Goal: Check status: Check status

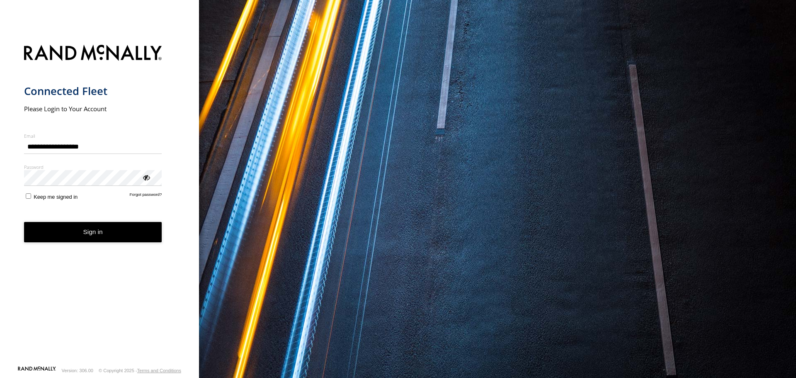
drag, startPoint x: 129, startPoint y: 236, endPoint x: 130, endPoint y: 231, distance: 4.3
click at [130, 231] on button "Sign in" at bounding box center [93, 232] width 138 height 20
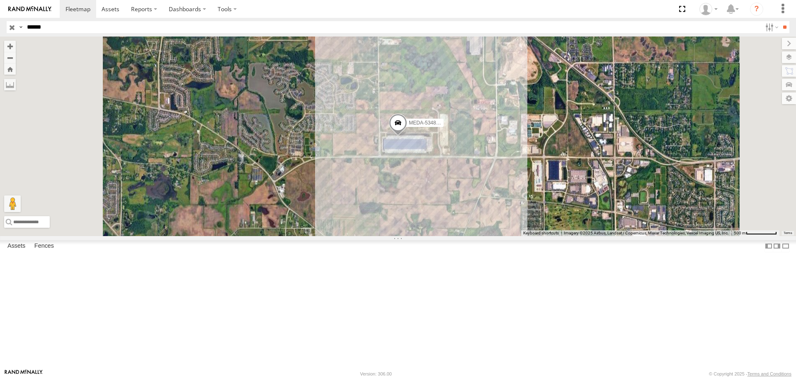
click at [0, 0] on div "MEDA-534803-Swing C-02" at bounding box center [0, 0] width 0 height 0
click at [0, 0] on div "MEDA-534803-Swing C-02 C02-Grayslake, IL Medline Industries Inc 42.30938 -88.04…" at bounding box center [0, 0] width 0 height 0
